Goal: Information Seeking & Learning: Learn about a topic

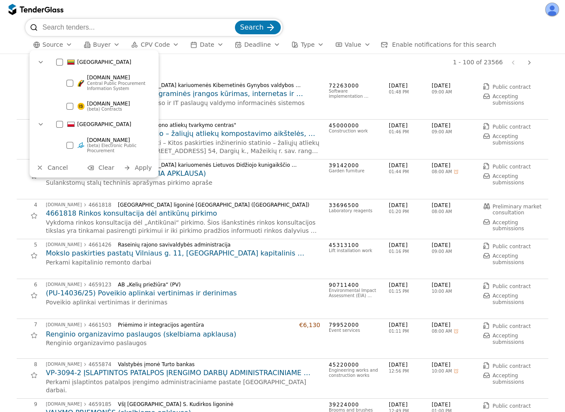
click at [195, 68] on div "1 - 100 of 23566 Previous page Next page" at bounding box center [318, 62] width 435 height 17
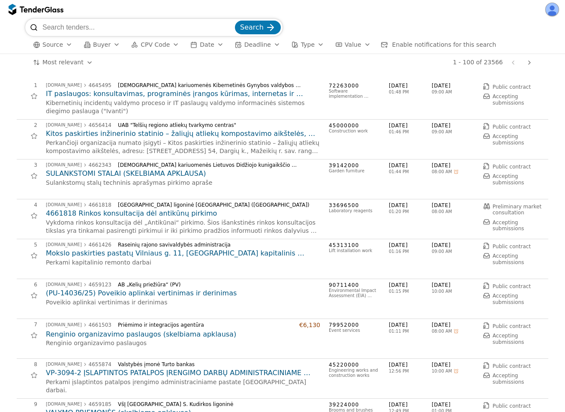
scroll to position [298, 0]
click at [263, 68] on div "1 - 100 of 23566 Previous page Next page" at bounding box center [318, 62] width 435 height 17
click at [36, 40] on button "Source" at bounding box center [53, 44] width 46 height 11
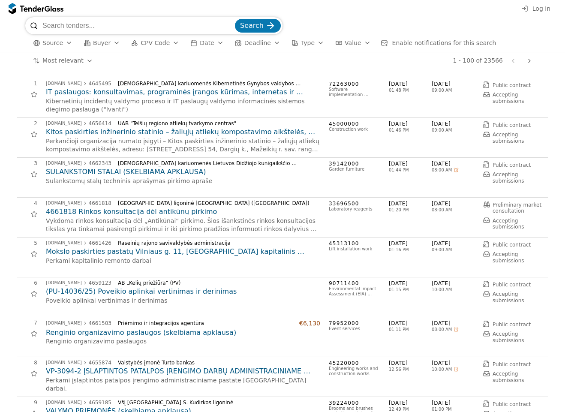
click at [55, 41] on span "Source" at bounding box center [52, 42] width 21 height 7
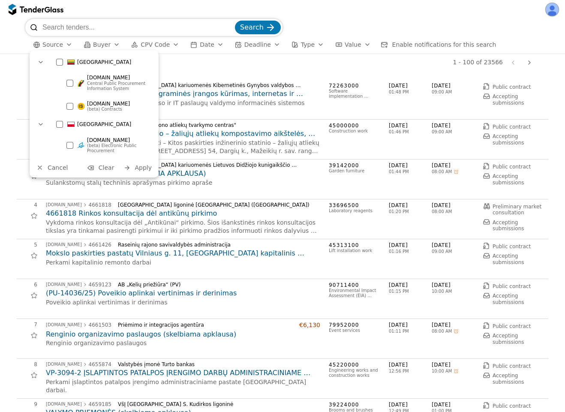
click at [103, 45] on span "Buyer" at bounding box center [102, 44] width 18 height 7
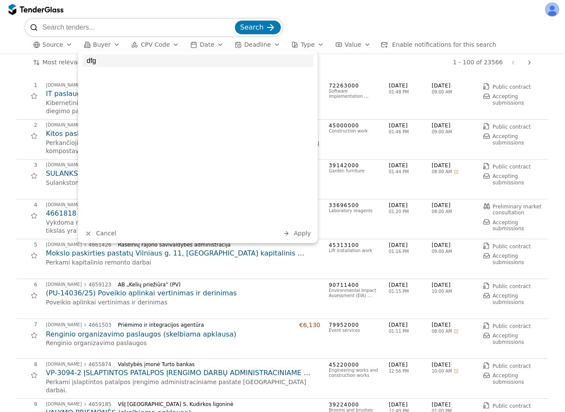
type input "dfgr"
type input "a"
type input "amber"
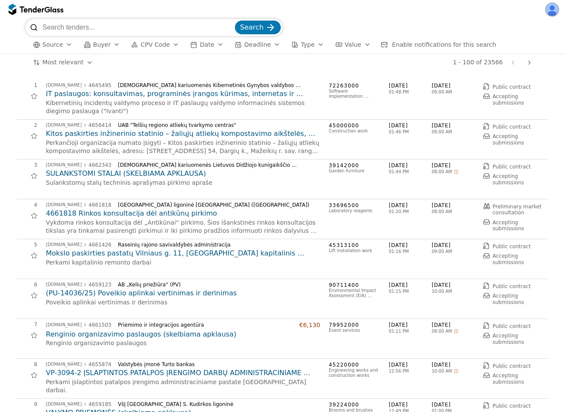
click at [159, 39] on button "CPV Code" at bounding box center [155, 44] width 55 height 11
click at [212, 47] on div "button" at bounding box center [220, 44] width 24 height 22
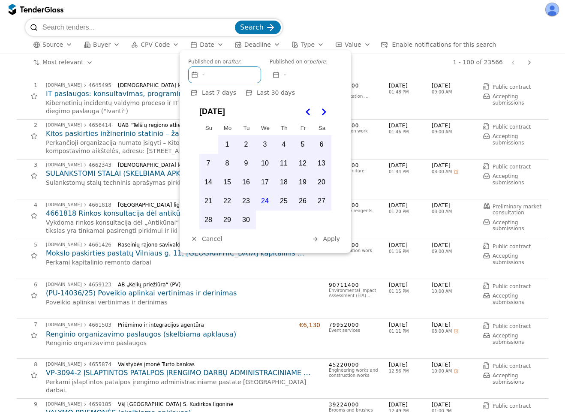
click at [350, 14] on div at bounding box center [282, 9] width 565 height 19
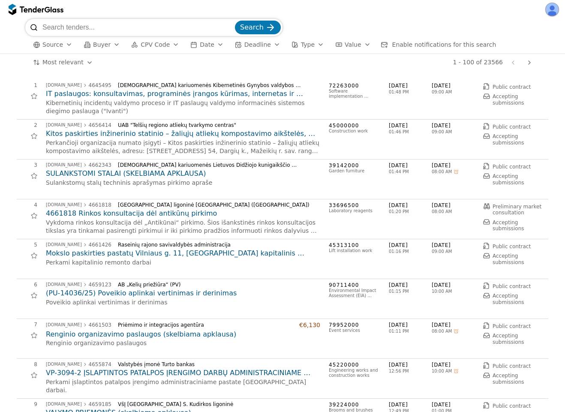
click at [113, 44] on div "button" at bounding box center [117, 44] width 24 height 22
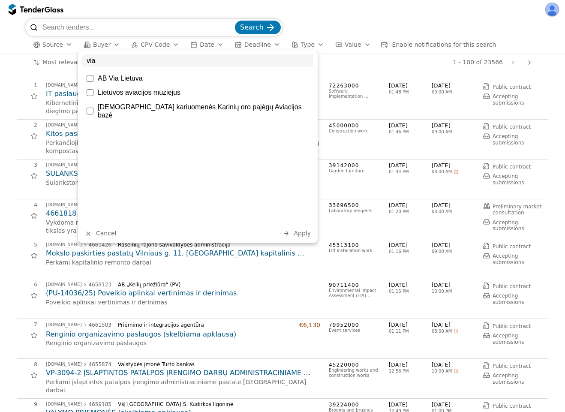
type input "via"
click at [167, 106] on div "Lietuvos kariuomenės Karinių oro pajėgų Aviacijos bazė" at bounding box center [203, 111] width 211 height 16
drag, startPoint x: 166, startPoint y: 109, endPoint x: 195, endPoint y: 128, distance: 34.7
click at [166, 109] on div "Lietuvos kariuomenės Karinių oro pajėgų Aviacijos bazė" at bounding box center [203, 111] width 211 height 16
click at [105, 236] on span "Cancel" at bounding box center [106, 233] width 20 height 7
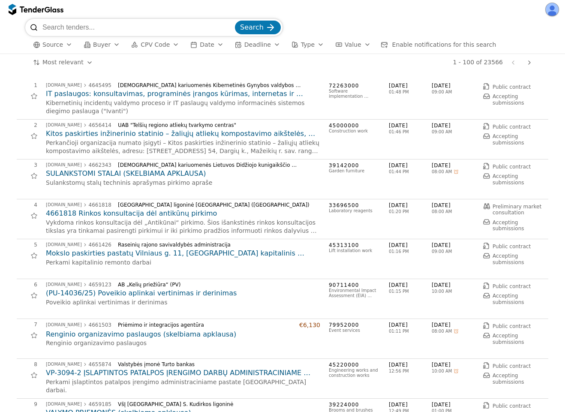
scroll to position [386, 0]
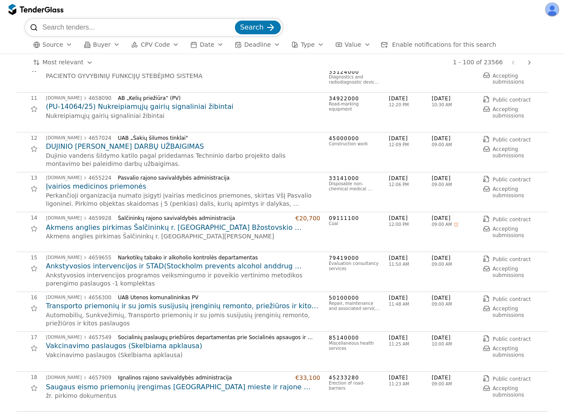
click at [84, 230] on h2 "Akmens anglies pirkimas Šalčininkų r. Turgelių Povilo Ksavero Bžostovskio gimna…" at bounding box center [183, 227] width 274 height 9
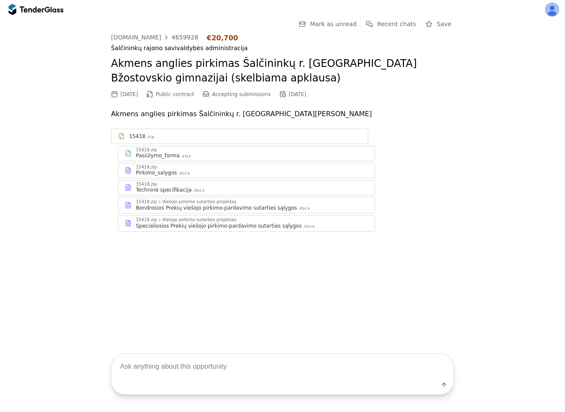
click at [171, 173] on div "Pirkimo_salygos" at bounding box center [156, 172] width 41 height 7
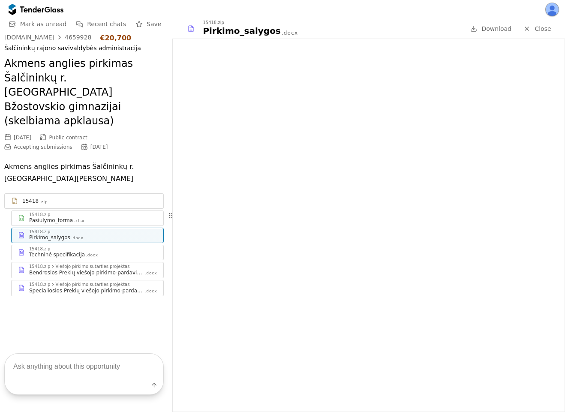
click at [542, 27] on span "Close" at bounding box center [542, 28] width 16 height 7
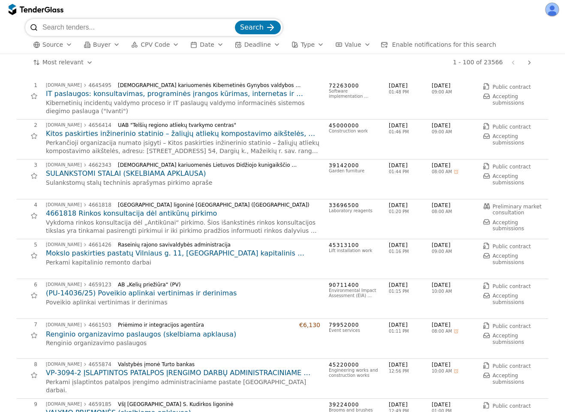
click at [55, 43] on span "Source" at bounding box center [52, 44] width 21 height 7
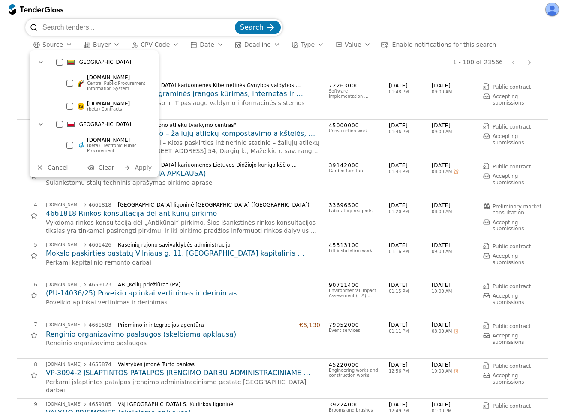
click at [356, 124] on span "45000000" at bounding box center [354, 125] width 51 height 7
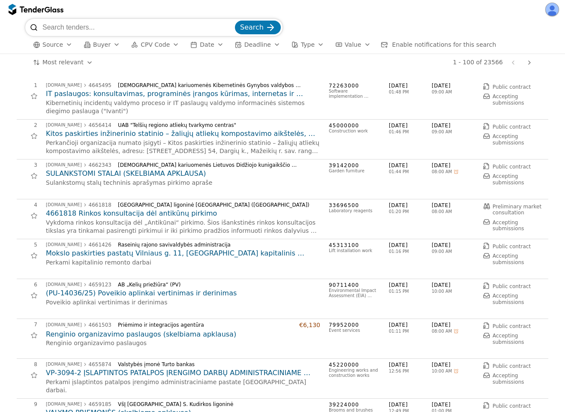
click at [530, 63] on div at bounding box center [529, 62] width 21 height 22
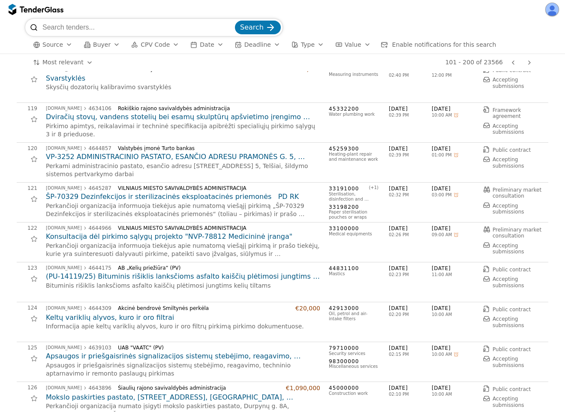
scroll to position [772, 0]
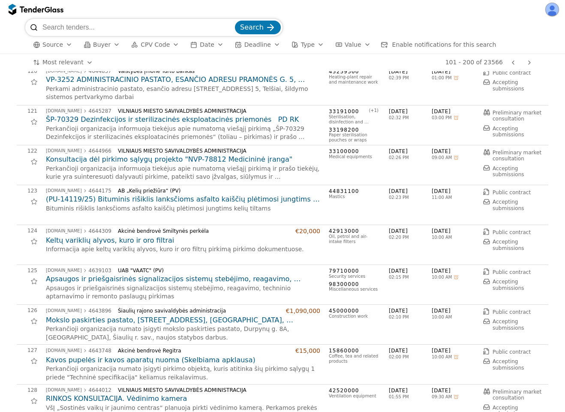
click at [125, 202] on h2 "(PU-14119/25) Bituminis rišiklis lanksčioms asfalto kaiščių plėtimosi jungtims …" at bounding box center [183, 199] width 274 height 9
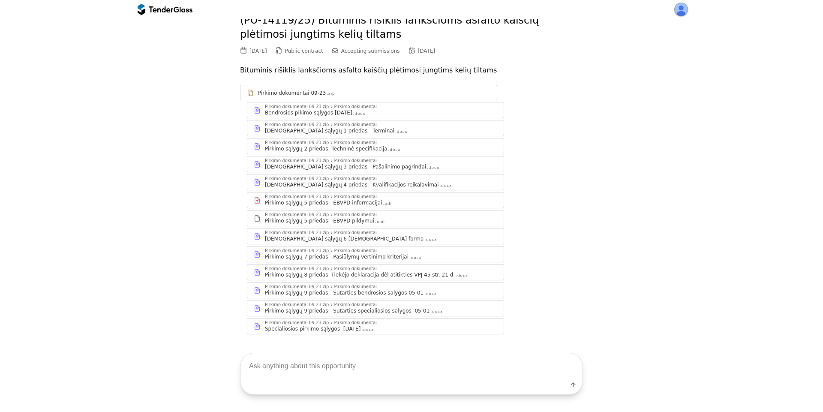
scroll to position [54, 0]
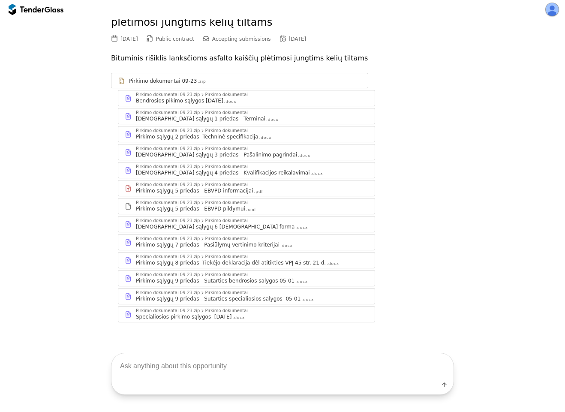
click at [232, 258] on div "Pirkimo dokumentai" at bounding box center [226, 257] width 43 height 4
click at [218, 263] on div "Pirkimo sąlygų 8 priedas -Tiekėjo deklaracija dėl atitikties VPĮ 45 str. 21 d." at bounding box center [231, 262] width 190 height 7
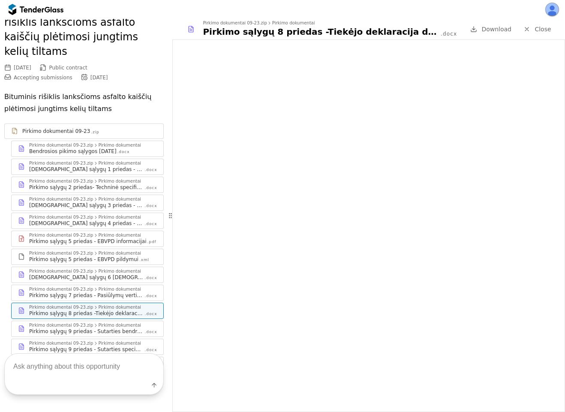
click at [92, 328] on div "Pirkimo sąlygų 9 priedas - Sutarties bendrosios salygos 05-01" at bounding box center [86, 331] width 115 height 7
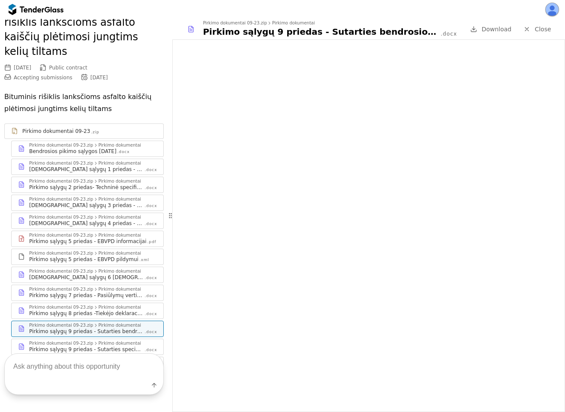
click at [535, 27] on span "Close" at bounding box center [542, 29] width 16 height 7
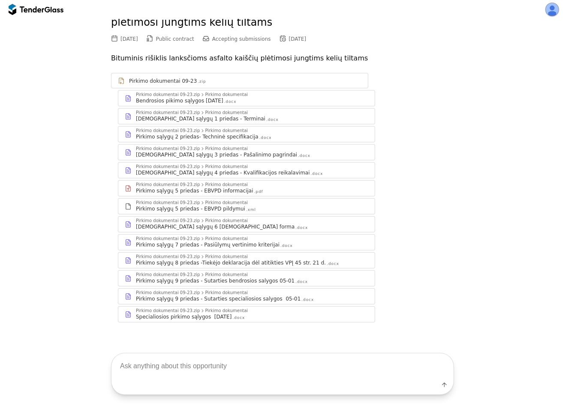
click at [201, 313] on div "Specialiosios pirkimo sąlygos 2024-12-01" at bounding box center [184, 316] width 96 height 7
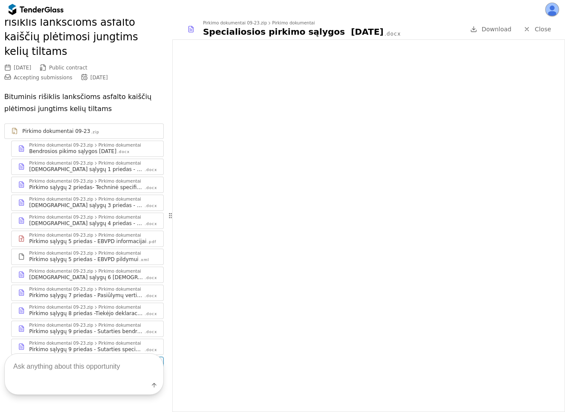
click at [536, 30] on span "Close" at bounding box center [542, 29] width 16 height 7
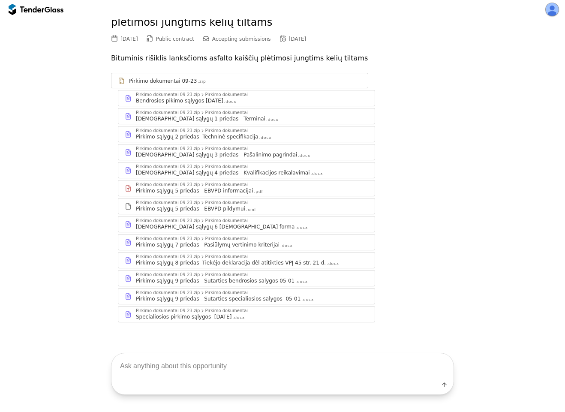
click at [216, 135] on div "Pirkimo sąlygų 2 priedas- Techninė specifikacija" at bounding box center [197, 136] width 123 height 7
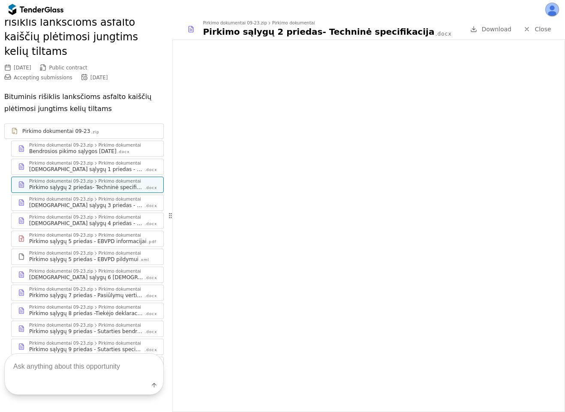
click at [545, 29] on span "Close" at bounding box center [542, 29] width 16 height 7
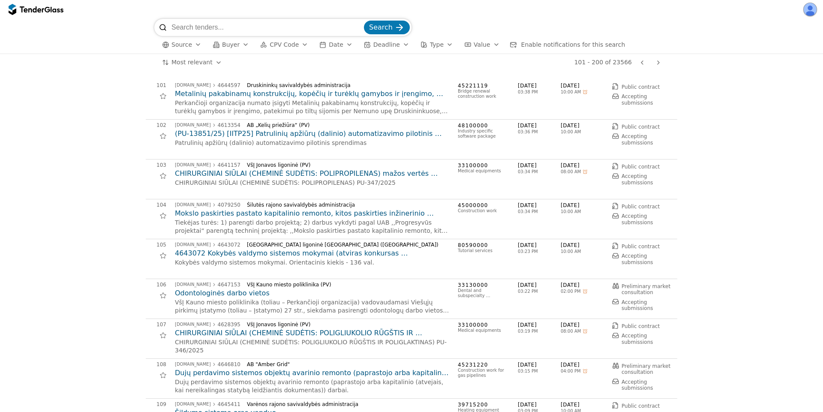
scroll to position [772, 0]
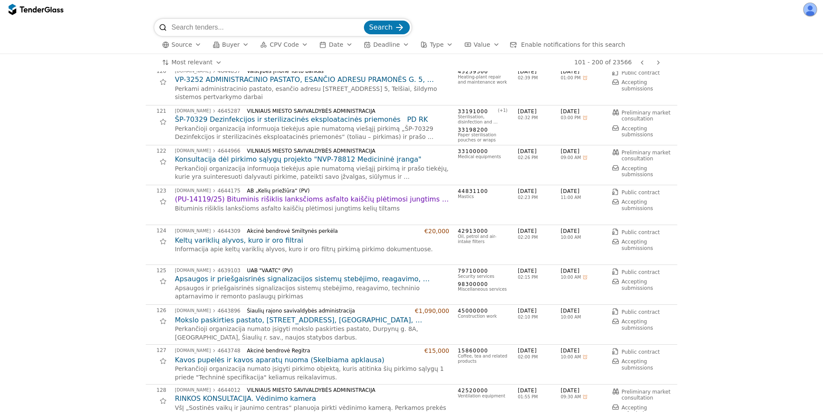
click at [177, 44] on span "Source" at bounding box center [181, 44] width 21 height 7
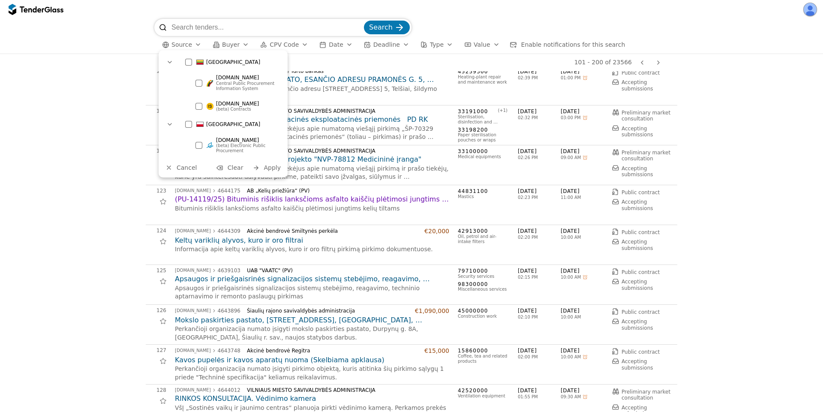
drag, startPoint x: 80, startPoint y: 3, endPoint x: 67, endPoint y: 1, distance: 13.5
click at [78, 3] on div at bounding box center [411, 9] width 823 height 19
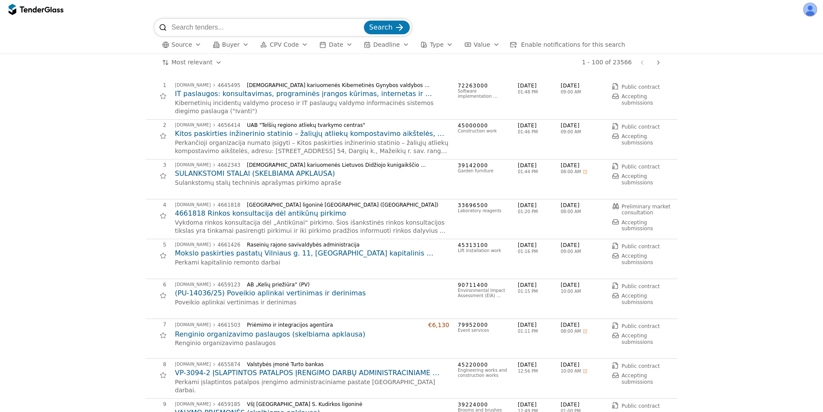
click at [220, 93] on h2 "IT paslaugos: konsultavimas, programinės įrangos kūrimas, internetas ir aptarna…" at bounding box center [312, 93] width 274 height 9
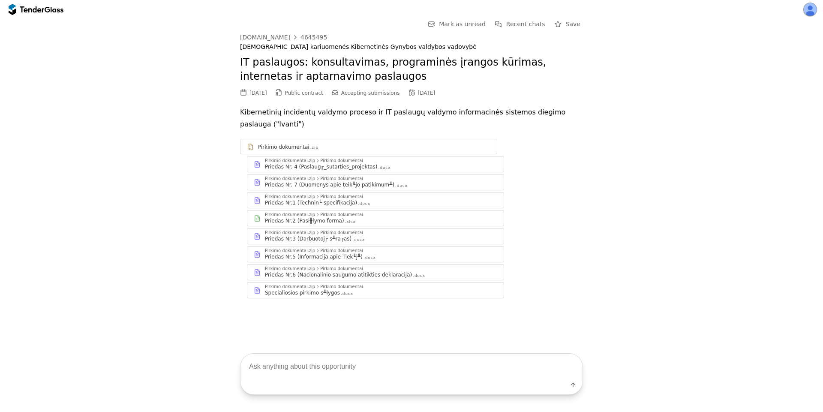
click at [317, 181] on div "Priedas Nr. 7 (Duomenys apie teik╙jo patikimum╨)" at bounding box center [329, 184] width 129 height 7
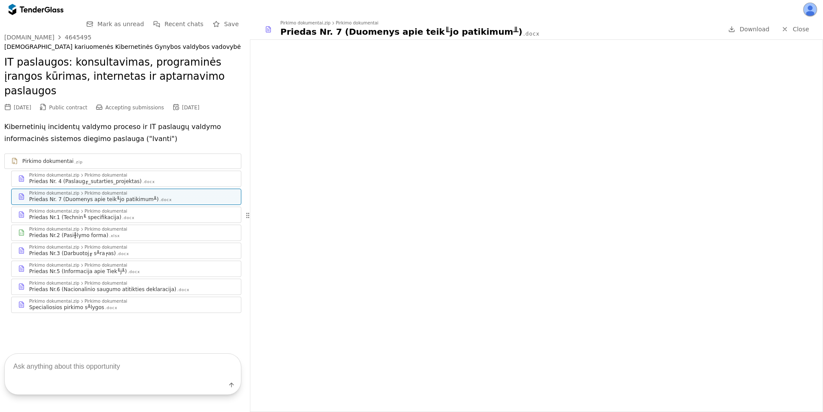
click at [96, 368] on textarea at bounding box center [123, 366] width 236 height 25
type textarea "tech specs"
click at [189, 25] on span "Recent chats" at bounding box center [184, 24] width 39 height 7
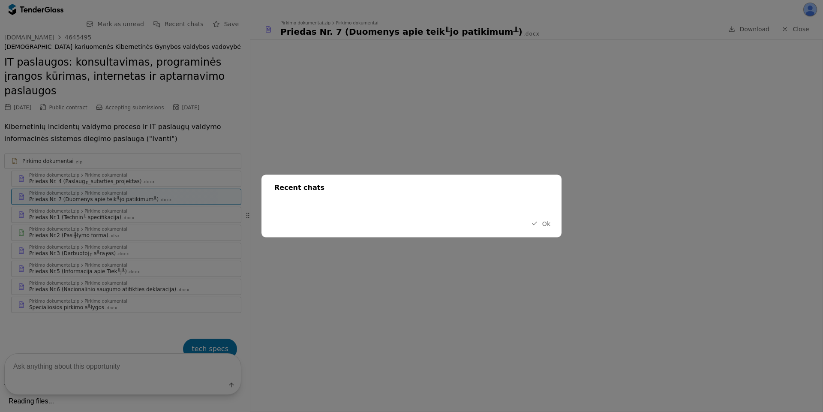
click at [539, 224] on button "Ok" at bounding box center [540, 223] width 24 height 11
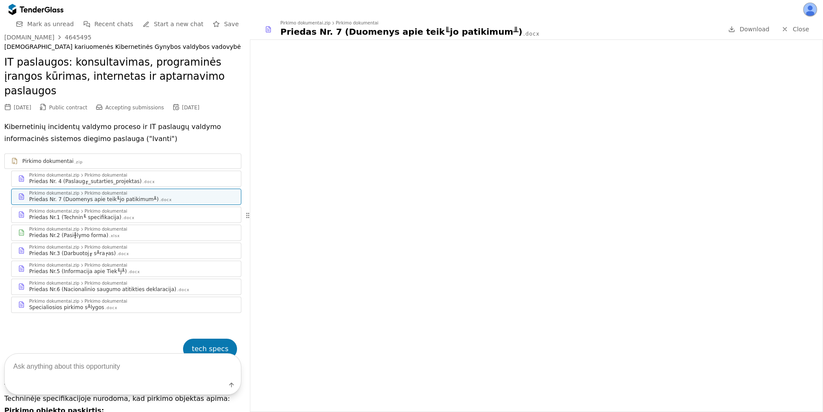
click at [125, 24] on span "Recent chats" at bounding box center [113, 24] width 39 height 7
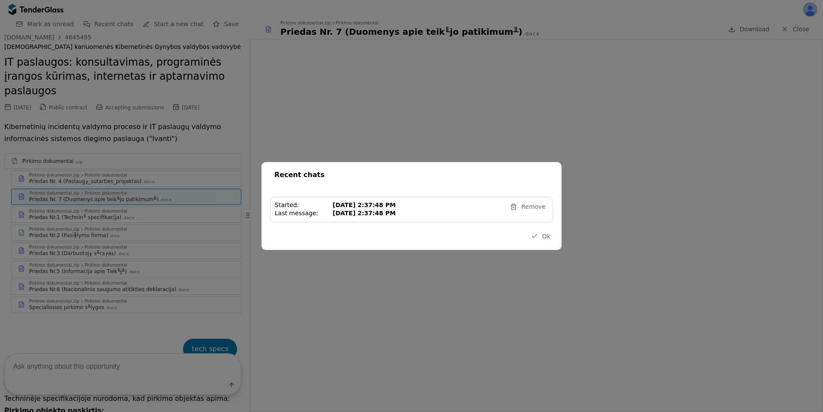
click at [538, 237] on button "Ok" at bounding box center [540, 236] width 24 height 11
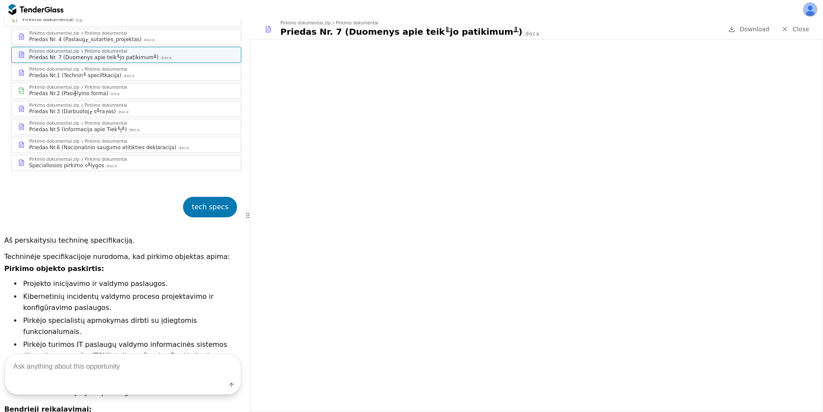
scroll to position [72, 0]
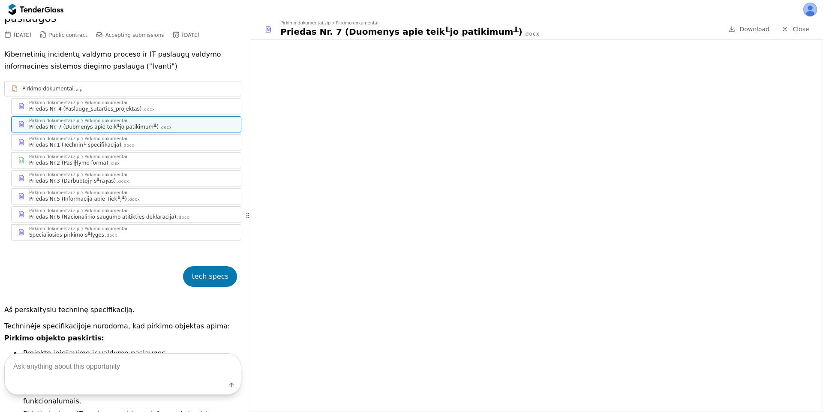
click at [98, 159] on div "Priedas Nr.2 (Pasi╫lymo forma)" at bounding box center [68, 162] width 79 height 7
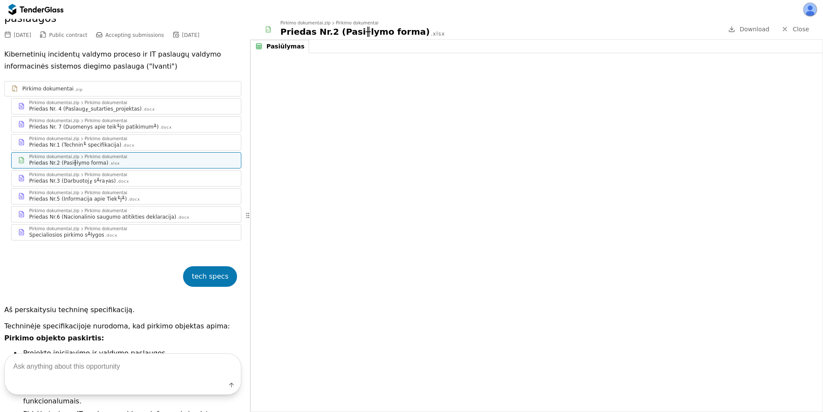
click at [136, 195] on div "Priedas Nr.5 (Informacija apie Tiek╙j╨) .docx" at bounding box center [131, 198] width 205 height 7
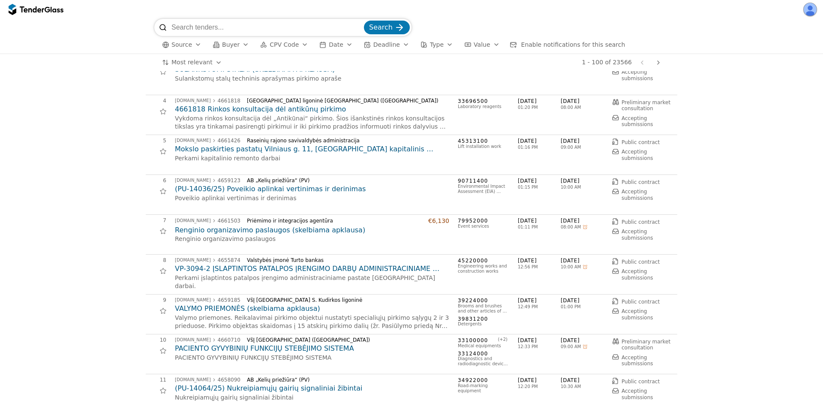
scroll to position [154, 0]
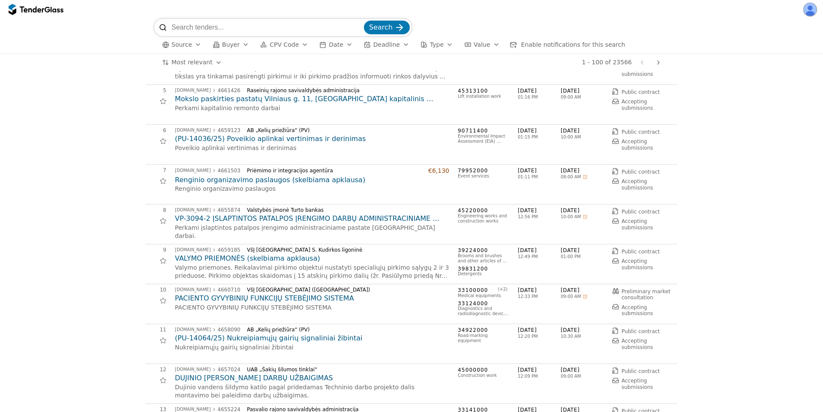
click at [216, 295] on h2 "PACIENTO GYVYBINIŲ FUNKCIJŲ STEBĖJIMO SISTEMA" at bounding box center [312, 298] width 274 height 9
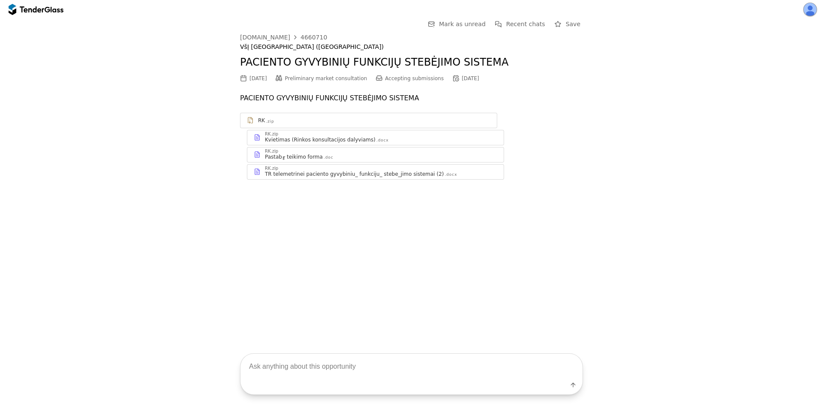
click at [362, 177] on div "TR telemetrinei paciento gyvybiniu_ funkciju_ stebe_jimo sistemai (2)" at bounding box center [354, 174] width 179 height 7
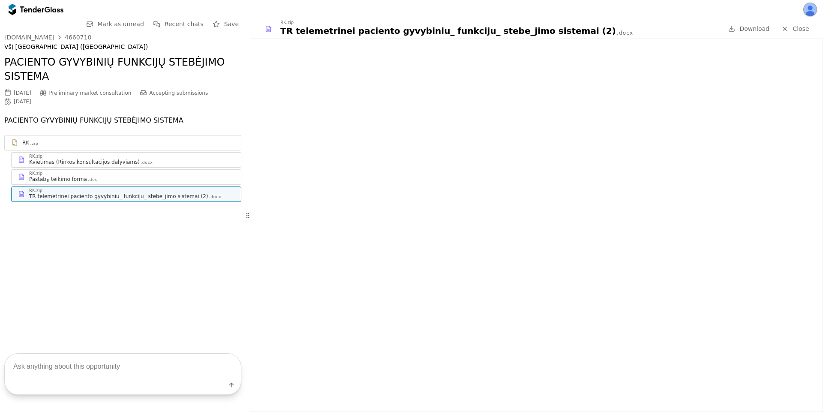
click at [564, 30] on span "Close" at bounding box center [801, 28] width 16 height 7
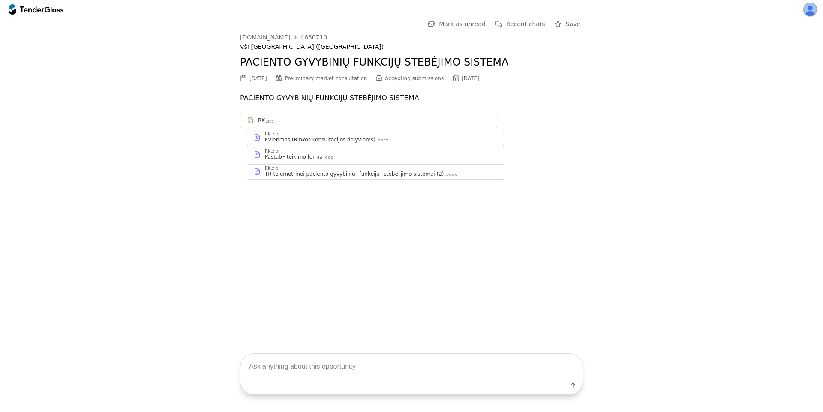
click at [30, 7] on div at bounding box center [32, 9] width 24 height 6
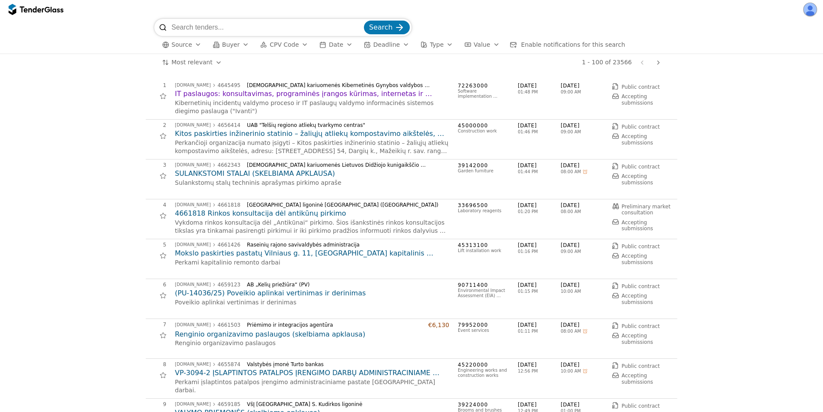
click at [184, 45] on span "Source" at bounding box center [181, 44] width 21 height 7
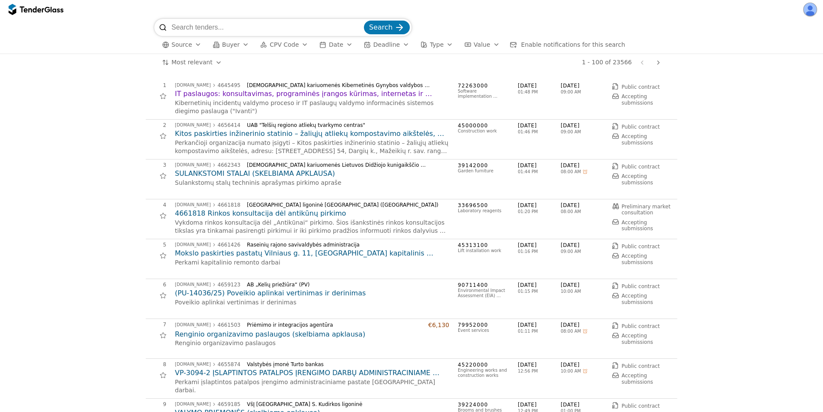
click at [176, 48] on div "Source" at bounding box center [181, 44] width 21 height 7
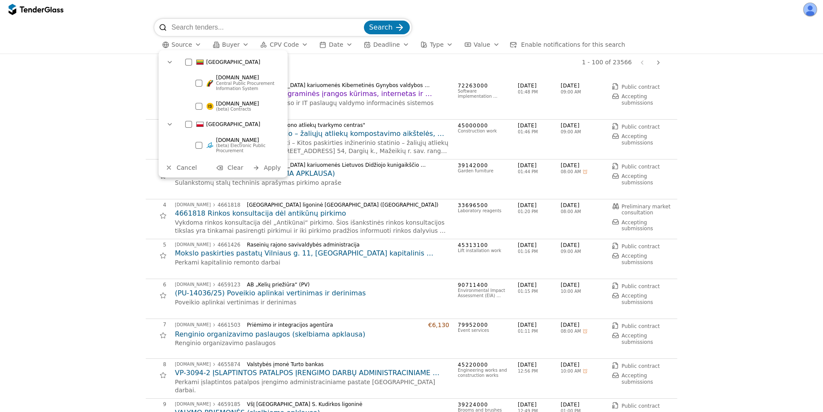
drag, startPoint x: 178, startPoint y: 48, endPoint x: 228, endPoint y: 48, distance: 49.7
click at [182, 48] on div "Source" at bounding box center [181, 44] width 21 height 7
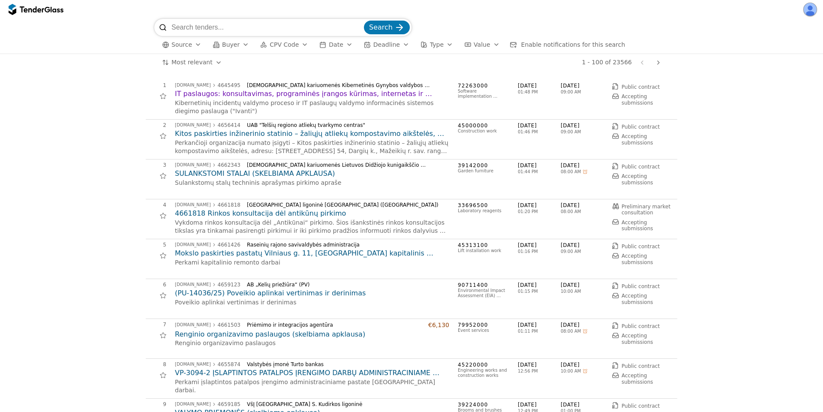
click at [233, 46] on span "Buyer" at bounding box center [231, 44] width 18 height 7
click at [181, 47] on span "Source" at bounding box center [181, 44] width 21 height 7
drag, startPoint x: 225, startPoint y: 47, endPoint x: 261, endPoint y: 47, distance: 35.1
click at [226, 47] on span "Buyer" at bounding box center [231, 44] width 18 height 7
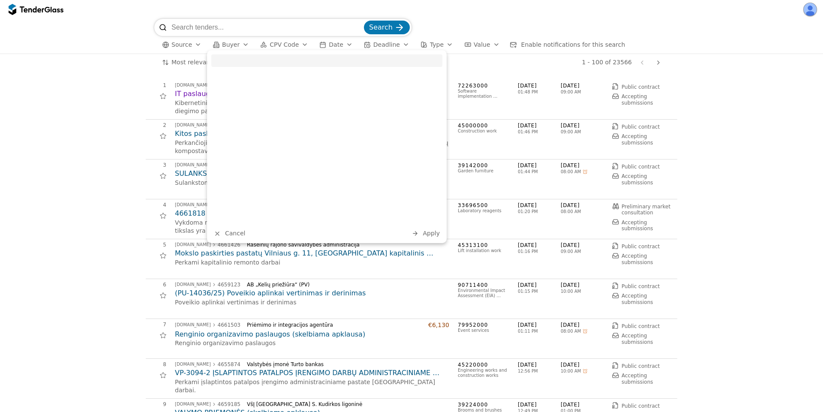
drag, startPoint x: 264, startPoint y: 46, endPoint x: 298, endPoint y: 45, distance: 33.9
click at [265, 45] on button "CPV Code" at bounding box center [284, 44] width 55 height 11
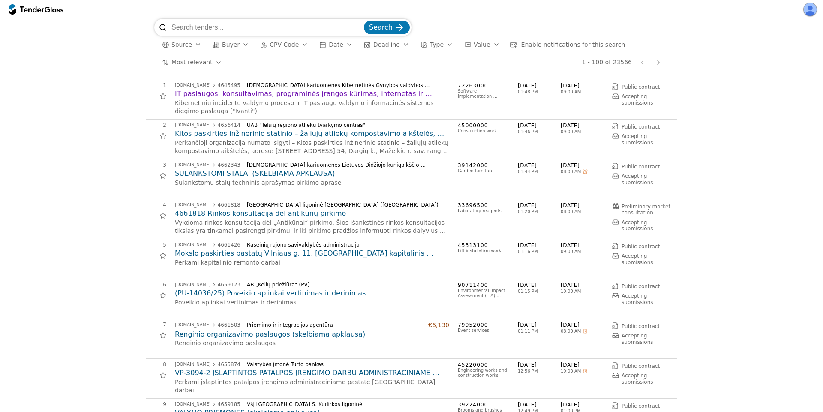
drag, startPoint x: 334, startPoint y: 44, endPoint x: 363, endPoint y: 45, distance: 29.6
click at [334, 44] on button "Date" at bounding box center [336, 44] width 40 height 11
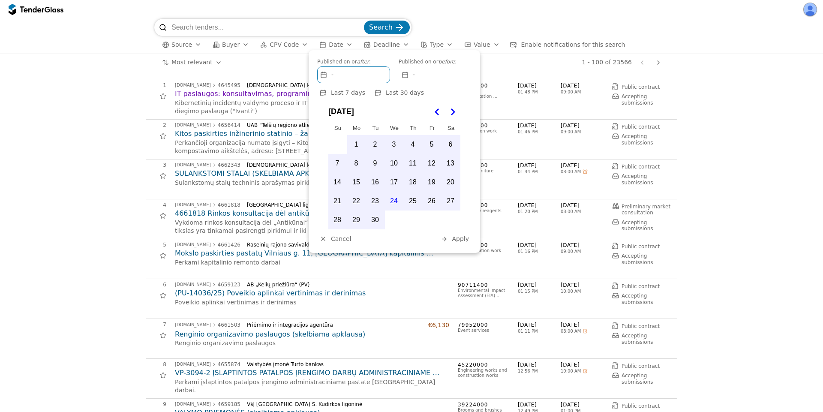
drag, startPoint x: 369, startPoint y: 45, endPoint x: 364, endPoint y: 45, distance: 4.7
click at [373, 45] on span "Deadline" at bounding box center [386, 44] width 27 height 7
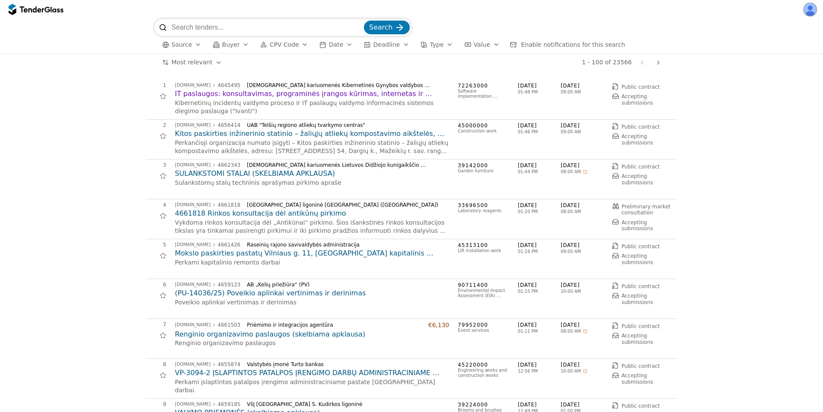
drag, startPoint x: 323, startPoint y: 45, endPoint x: 270, endPoint y: 45, distance: 53.2
click at [329, 45] on span "Date" at bounding box center [336, 44] width 14 height 7
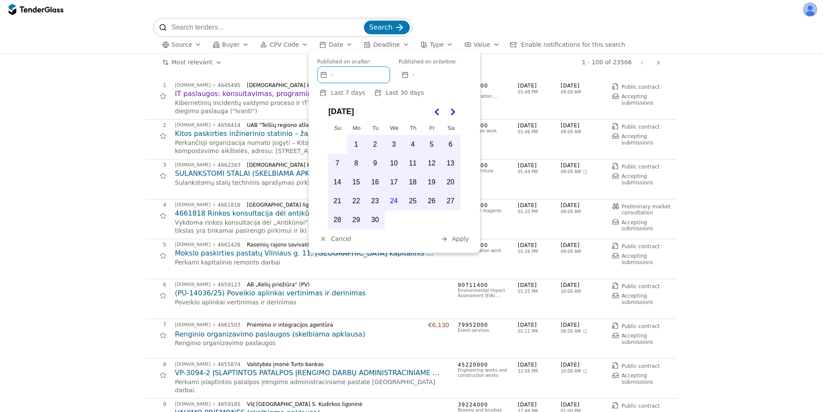
drag, startPoint x: 269, startPoint y: 45, endPoint x: 250, endPoint y: 46, distance: 19.3
click at [270, 46] on span "CPV Code" at bounding box center [284, 44] width 29 height 7
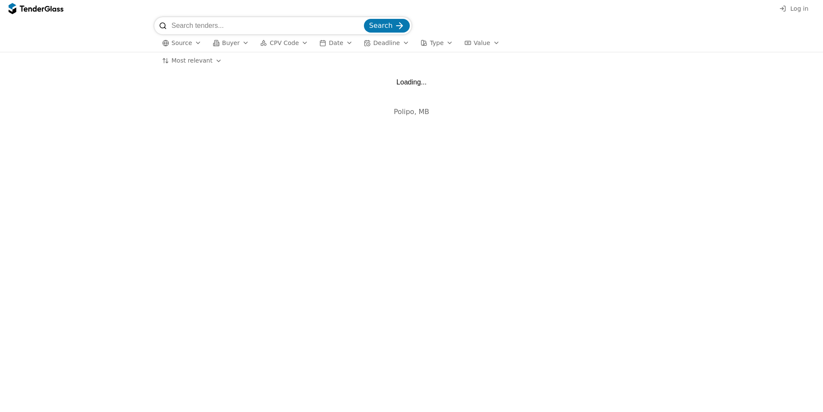
click at [182, 46] on div "Source" at bounding box center [181, 42] width 21 height 7
click at [106, 38] on div "Search Source Buyer CPV Code Date Deadline Type Value All filters" at bounding box center [411, 34] width 814 height 35
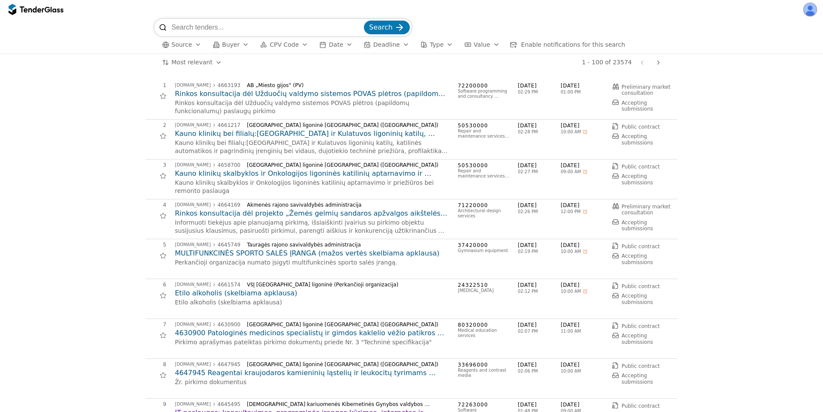
click at [192, 45] on div "button" at bounding box center [198, 44] width 24 height 22
click at [195, 46] on div "button" at bounding box center [198, 44] width 24 height 22
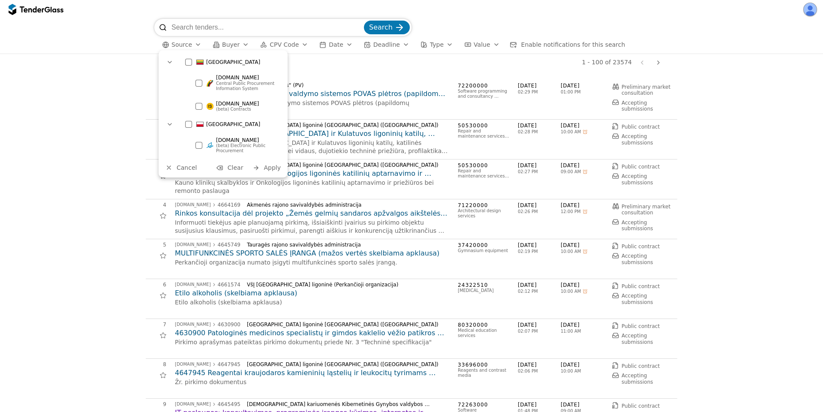
click at [189, 43] on span "Source" at bounding box center [181, 44] width 21 height 7
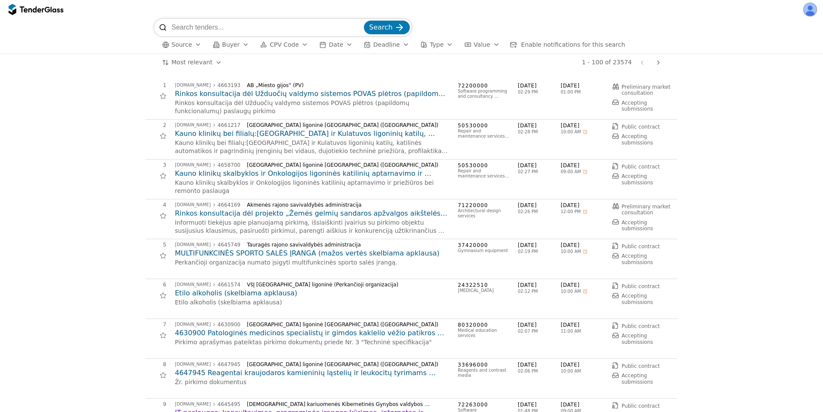
click at [195, 51] on div "Source Buyer CPV Code Date Deadline Type Value Enable notifications for this se…" at bounding box center [411, 45] width 514 height 18
click at [195, 44] on div "button" at bounding box center [198, 44] width 24 height 22
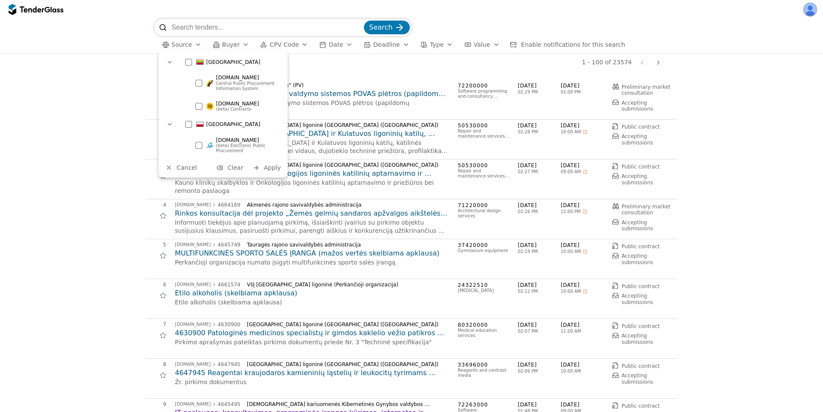
click at [233, 46] on span "Buyer" at bounding box center [231, 44] width 18 height 7
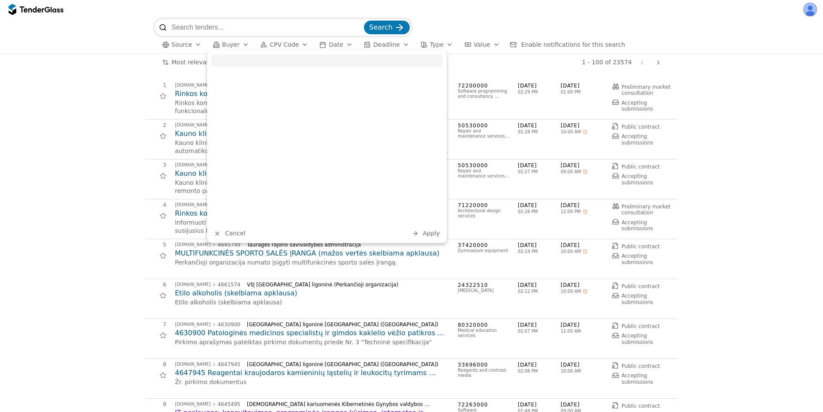
click at [184, 47] on span "Source" at bounding box center [181, 44] width 21 height 7
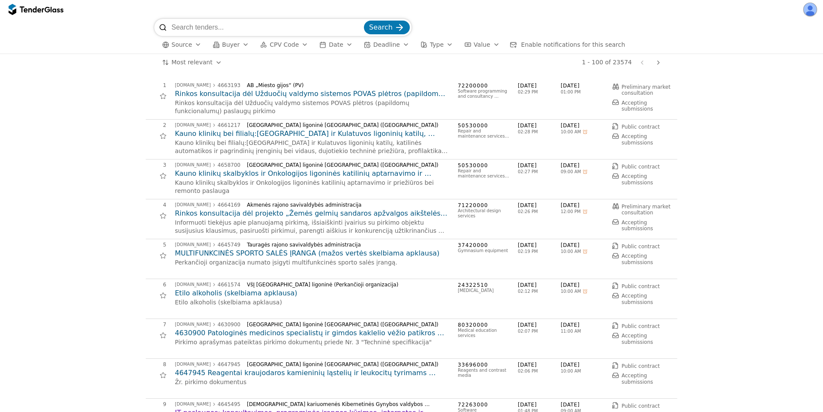
click at [189, 44] on span "Source" at bounding box center [181, 44] width 21 height 7
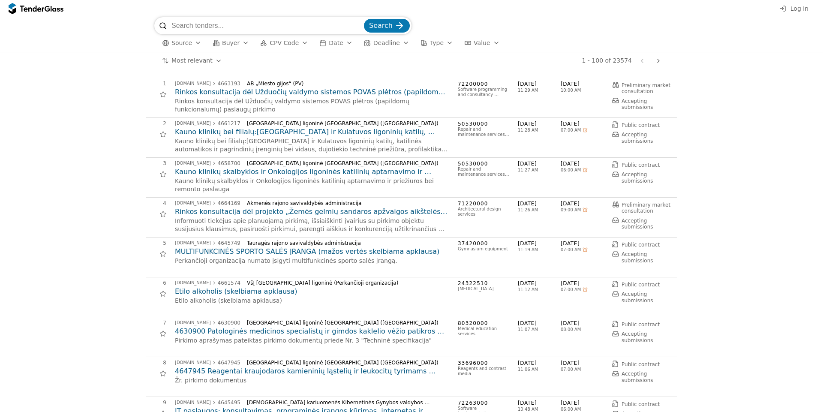
click at [174, 42] on span "Source" at bounding box center [181, 42] width 21 height 7
click at [195, 44] on div "button" at bounding box center [198, 44] width 24 height 22
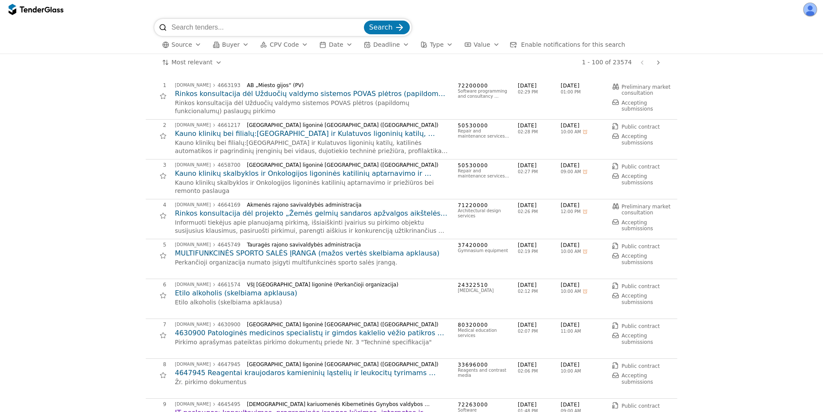
click at [191, 47] on button "Source" at bounding box center [182, 44] width 46 height 11
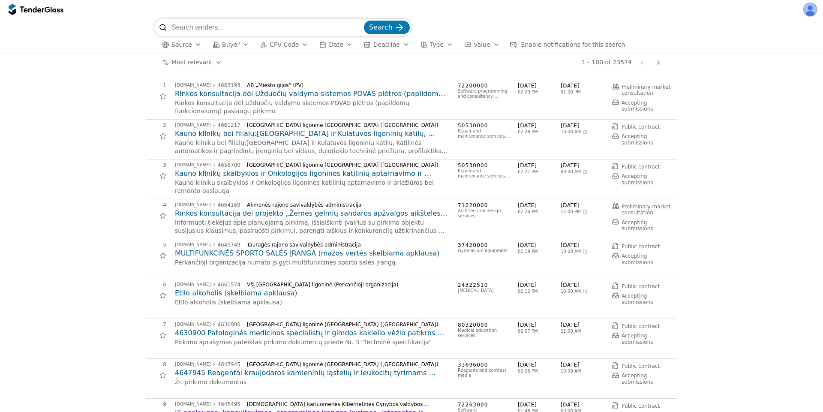
click at [186, 43] on span "Source" at bounding box center [181, 44] width 21 height 7
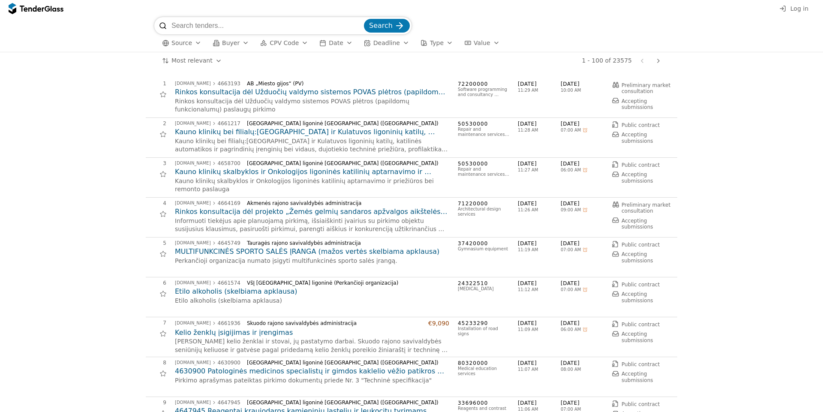
click at [187, 42] on span "Source" at bounding box center [181, 42] width 21 height 7
click at [189, 48] on span "Source" at bounding box center [181, 44] width 21 height 7
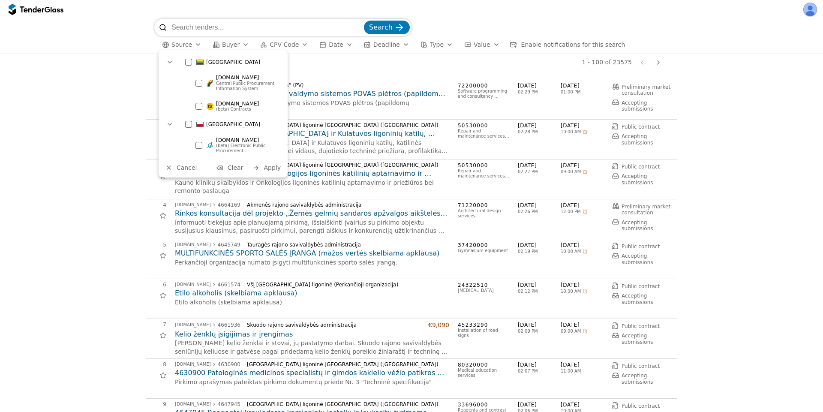
click at [217, 106] on span "[DOMAIN_NAME]" at bounding box center [237, 104] width 43 height 6
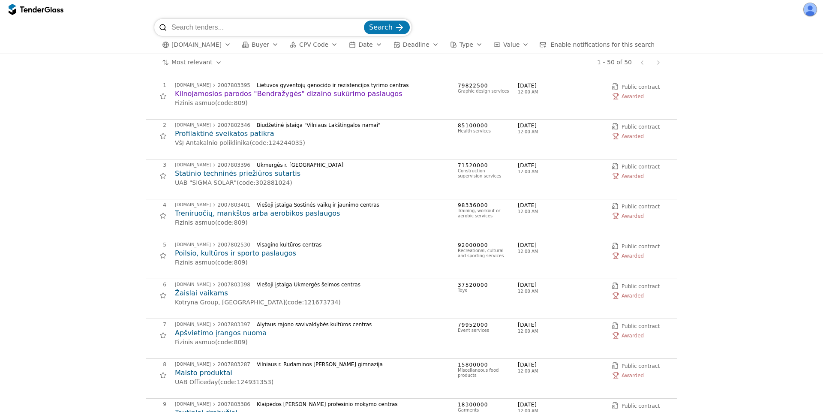
click at [196, 44] on span "[DOMAIN_NAME]" at bounding box center [196, 44] width 50 height 7
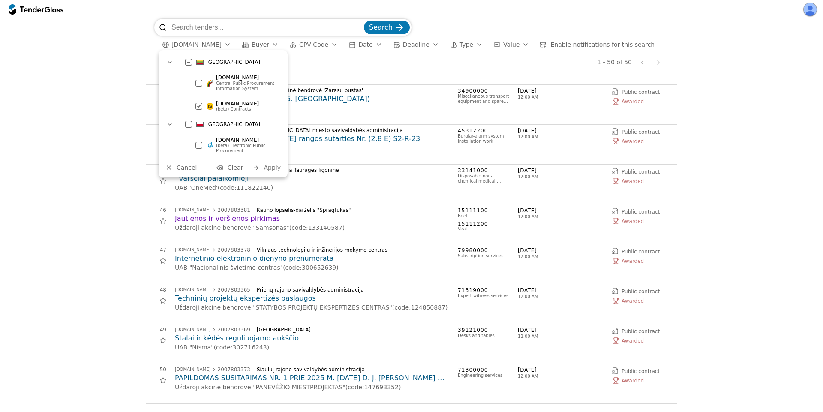
scroll to position [1699, 0]
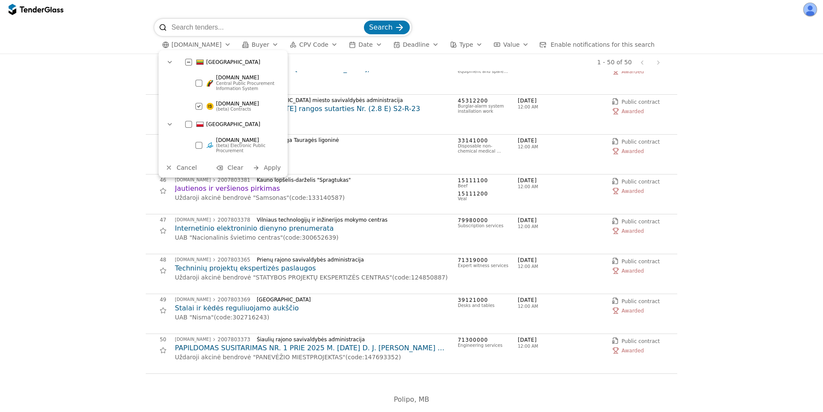
click at [165, 57] on div at bounding box center [170, 62] width 14 height 14
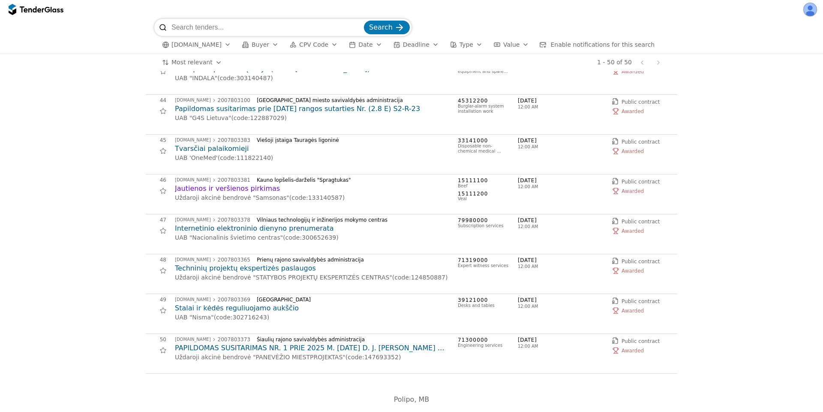
click at [194, 46] on span "[DOMAIN_NAME]" at bounding box center [196, 44] width 50 height 7
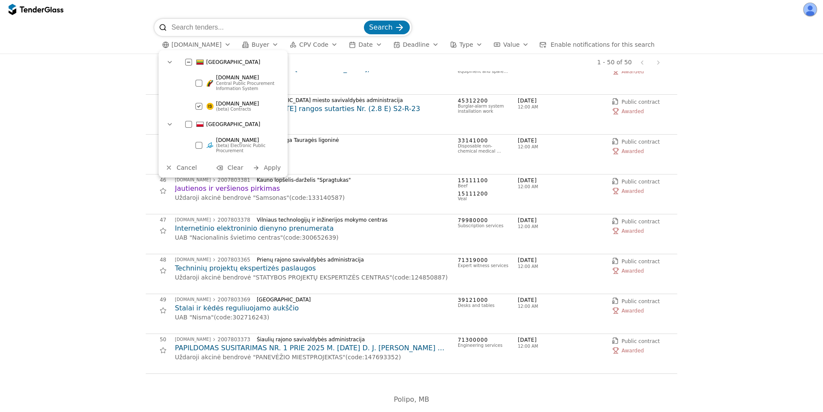
click at [171, 123] on div at bounding box center [170, 124] width 22 height 21
drag, startPoint x: 174, startPoint y: 122, endPoint x: 167, endPoint y: 122, distance: 7.3
click at [174, 122] on div at bounding box center [170, 124] width 14 height 14
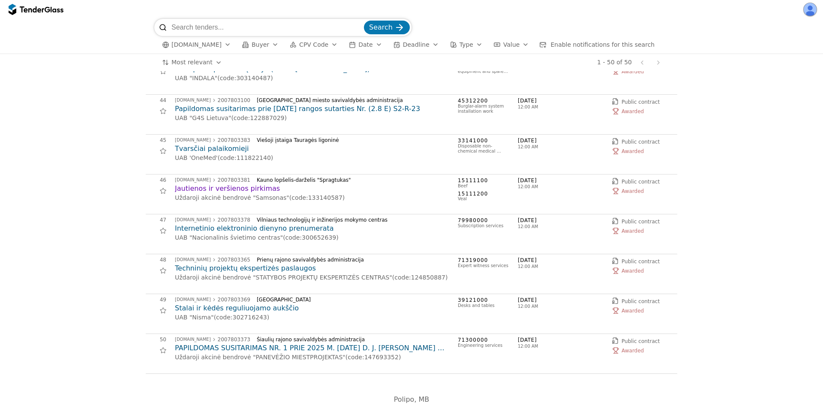
click at [267, 42] on div "button" at bounding box center [275, 44] width 24 height 22
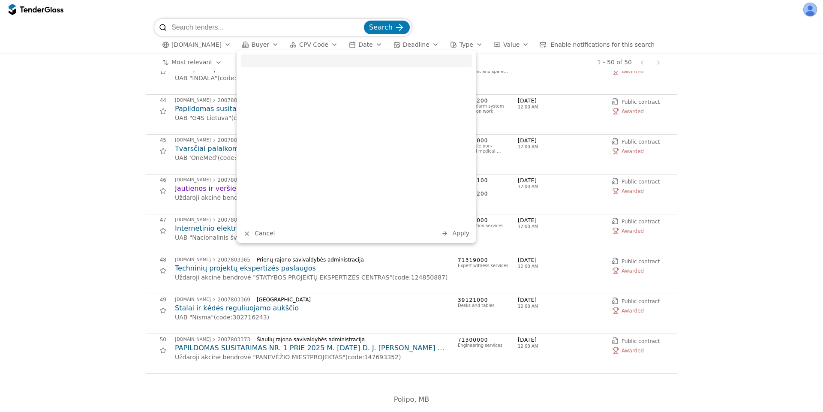
click at [306, 45] on span "CPV Code" at bounding box center [313, 44] width 29 height 7
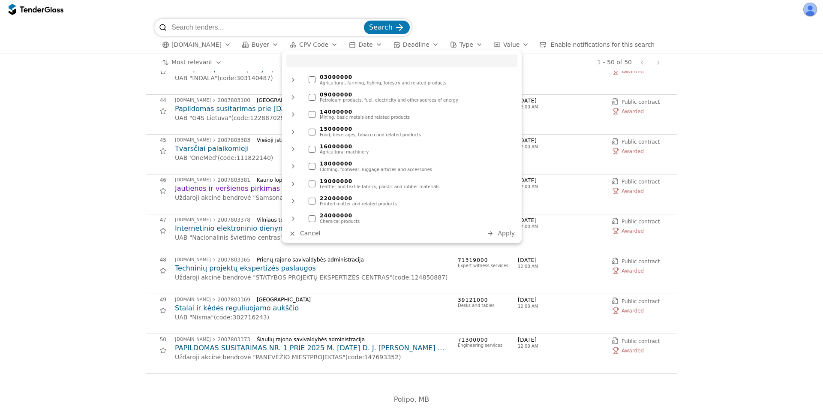
click at [295, 150] on div at bounding box center [293, 149] width 21 height 22
click at [342, 150] on div "Agricultural machinery" at bounding box center [416, 152] width 193 height 5
click at [333, 150] on div "Agricultural machinery" at bounding box center [416, 152] width 193 height 5
click at [288, 150] on div at bounding box center [293, 149] width 14 height 14
click at [348, 149] on div "16000000" at bounding box center [416, 147] width 193 height 6
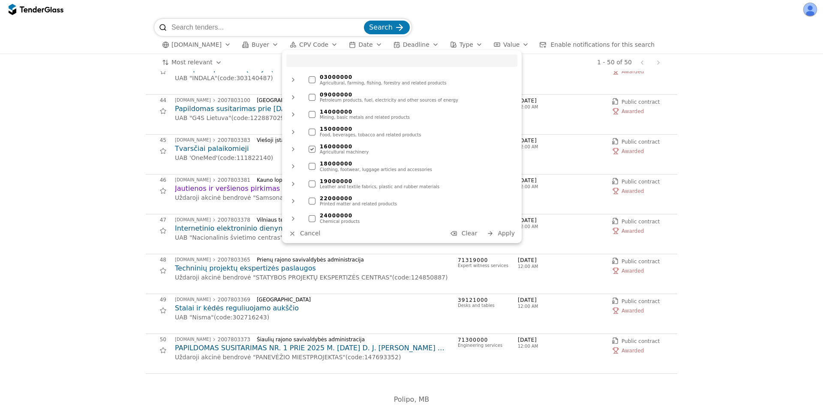
click at [348, 150] on div "Agricultural machinery" at bounding box center [416, 152] width 193 height 5
click at [348, 152] on div "Agricultural machinery" at bounding box center [416, 152] width 193 height 5
click at [369, 152] on div "Agricultural machinery" at bounding box center [416, 152] width 193 height 5
click at [369, 150] on div "Agricultural machinery" at bounding box center [416, 152] width 193 height 5
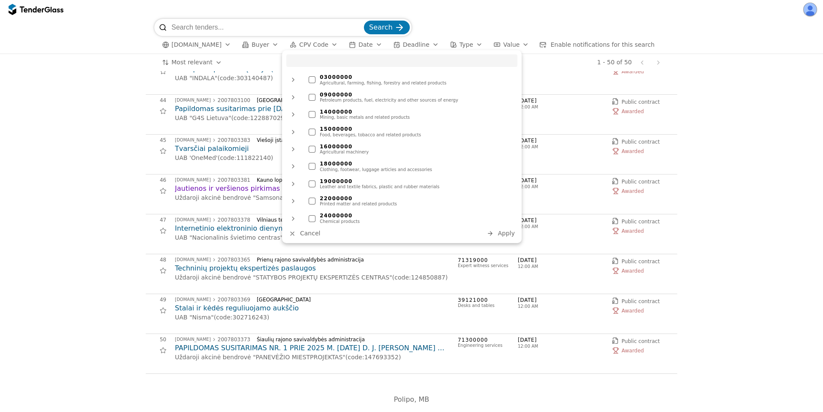
click at [376, 134] on div "Food, beverages, tobacco and related products" at bounding box center [416, 134] width 193 height 5
click at [375, 130] on div "15000000" at bounding box center [416, 129] width 193 height 6
click at [556, 4] on div at bounding box center [411, 9] width 823 height 19
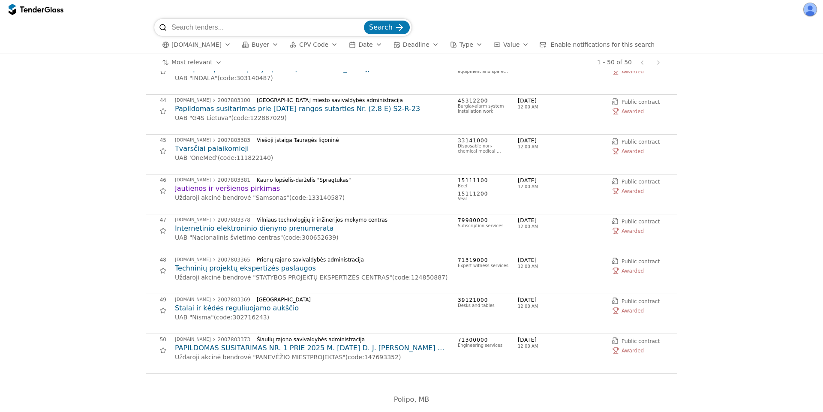
click at [368, 47] on div "button" at bounding box center [379, 44] width 24 height 22
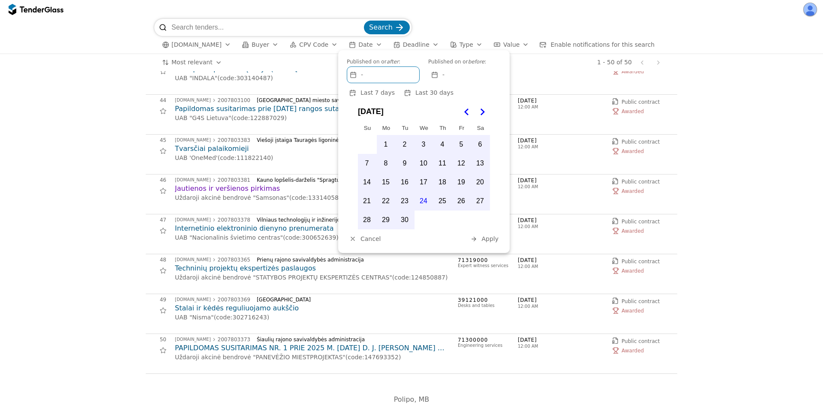
click at [435, 75] on div at bounding box center [435, 75] width 24 height 24
click at [394, 76] on div "-" at bounding box center [383, 75] width 72 height 16
click at [362, 238] on span "Cancel" at bounding box center [370, 238] width 20 height 7
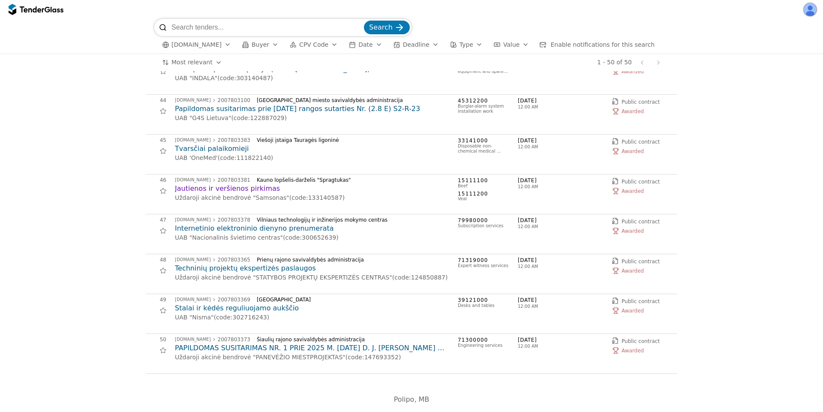
click at [403, 44] on span "Deadline" at bounding box center [416, 44] width 27 height 7
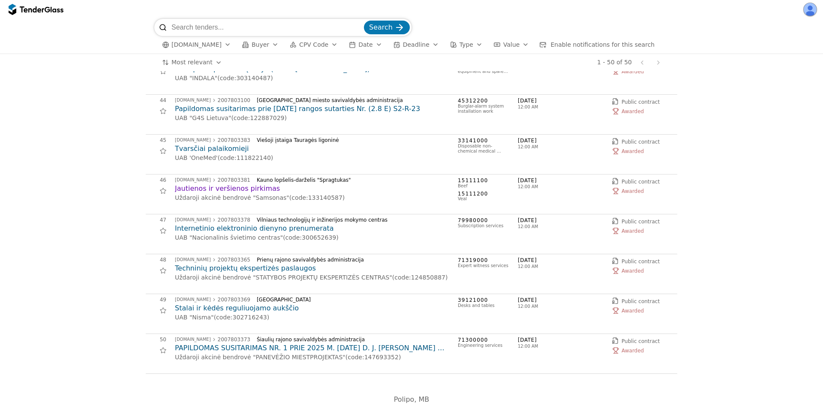
click at [510, 48] on button "Value" at bounding box center [511, 44] width 42 height 11
click at [459, 44] on span "Type" at bounding box center [466, 44] width 14 height 7
click at [464, 93] on span "Dynamic purchasing system" at bounding box center [500, 93] width 73 height 6
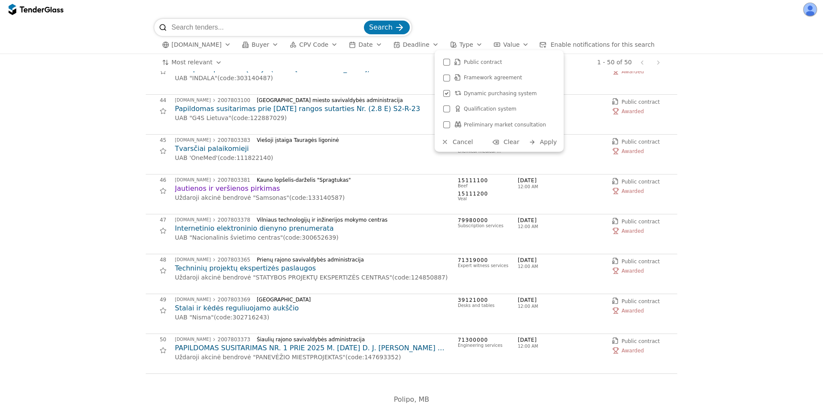
drag, startPoint x: 469, startPoint y: 93, endPoint x: 483, endPoint y: 108, distance: 20.3
click at [471, 94] on span "Dynamic purchasing system" at bounding box center [500, 93] width 73 height 6
click at [454, 140] on span "Cancel" at bounding box center [463, 141] width 20 height 7
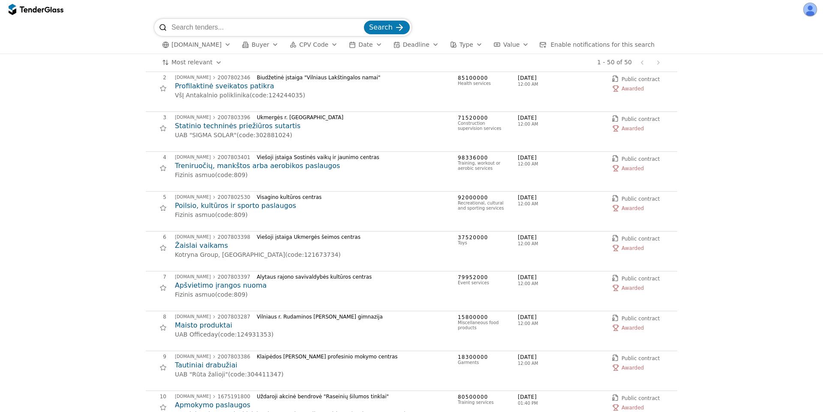
scroll to position [0, 0]
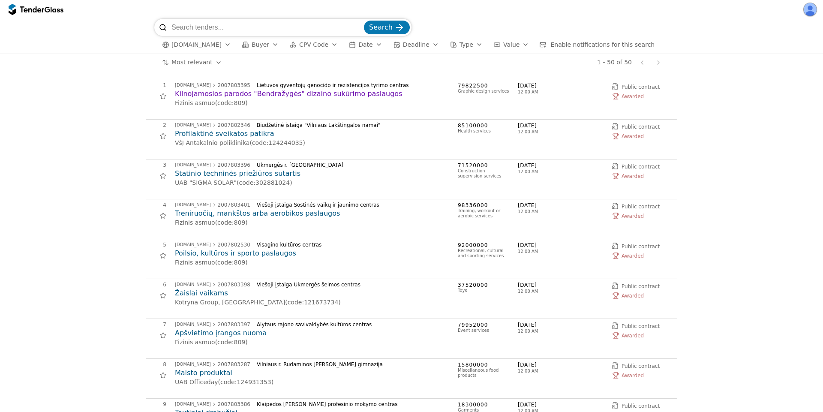
click at [105, 61] on div "Most relevant Save this search 1 - 50 of 50 Previous page Next page" at bounding box center [411, 62] width 814 height 17
